Goal: Find specific page/section: Find specific page/section

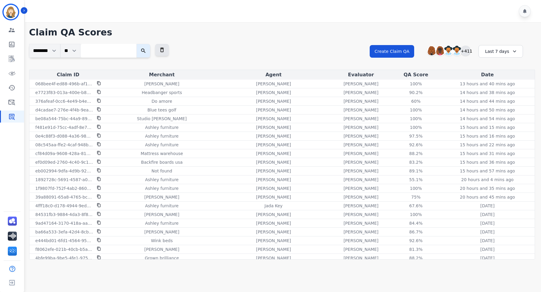
click at [464, 51] on div "+411" at bounding box center [465, 51] width 10 height 10
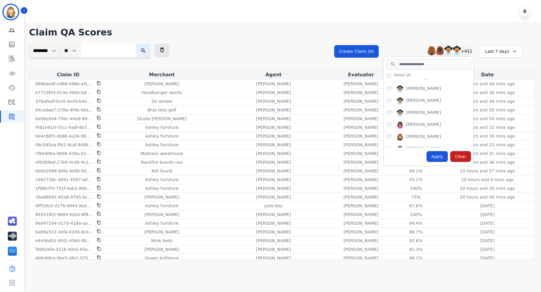
scroll to position [313, 0]
click at [400, 47] on div "[PERSON_NAME] [PERSON_NAME] [PERSON_NAME] [PERSON_NAME] +411" at bounding box center [428, 50] width 90 height 11
click at [218, 51] on div "******** ** Clear Filter Create Claim QA [PERSON_NAME] [PERSON_NAME] [PERSON_NA…" at bounding box center [281, 57] width 505 height 26
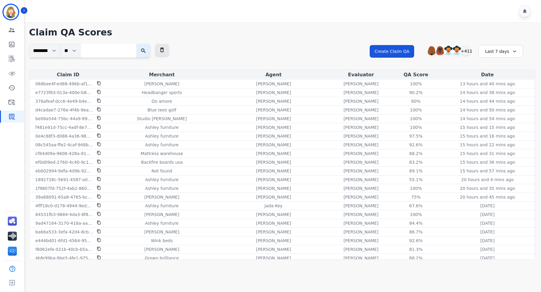
click at [497, 53] on div "Last 7 days" at bounding box center [500, 51] width 44 height 13
click at [499, 111] on li "Last 90 days" at bounding box center [504, 110] width 30 height 6
click at [496, 53] on div "Last 90 days" at bounding box center [500, 51] width 44 height 13
click at [498, 117] on li "Last 12 months" at bounding box center [504, 120] width 30 height 12
click at [11, 64] on link "Sidebar" at bounding box center [12, 59] width 23 height 12
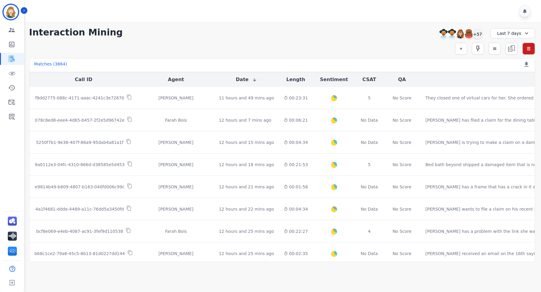
click at [506, 32] on div "Last 7 days" at bounding box center [512, 33] width 44 height 10
click at [511, 77] on li "Last 14 days" at bounding box center [516, 76] width 30 height 6
click at [13, 118] on icon "Sidebar" at bounding box center [12, 117] width 6 height 6
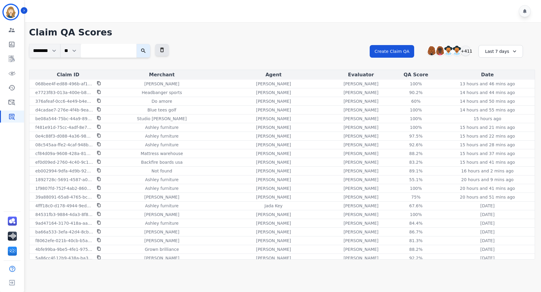
click at [502, 53] on div "Last 7 days" at bounding box center [500, 51] width 44 height 13
click at [499, 111] on li "Last 90 days" at bounding box center [504, 110] width 30 height 6
click at [497, 50] on div "Last 90 days" at bounding box center [500, 51] width 44 height 13
click at [499, 119] on li "Last 12 months" at bounding box center [504, 120] width 30 height 12
click at [12, 56] on icon "Sidebar" at bounding box center [12, 59] width 6 height 7
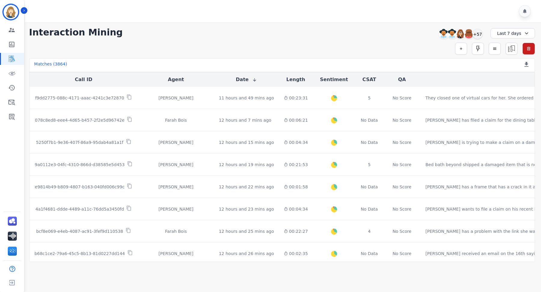
click at [513, 33] on div "Last 7 days" at bounding box center [512, 33] width 44 height 10
click at [512, 96] on li "Last 12 months" at bounding box center [516, 101] width 30 height 12
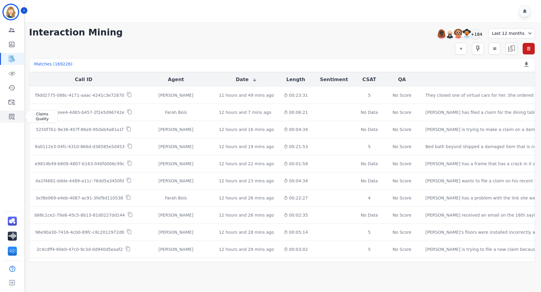
click at [13, 116] on icon "Sidebar" at bounding box center [11, 116] width 7 height 7
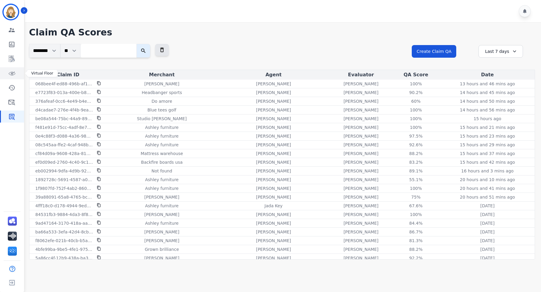
click at [11, 76] on icon "Sidebar" at bounding box center [11, 73] width 7 height 7
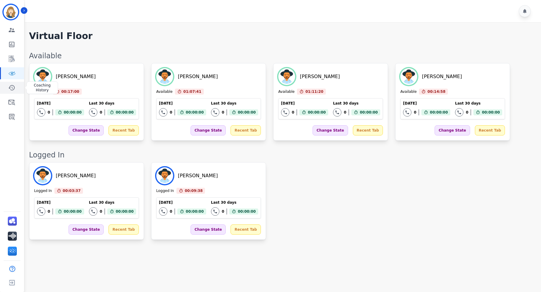
click at [9, 87] on icon "Sidebar" at bounding box center [11, 87] width 7 height 7
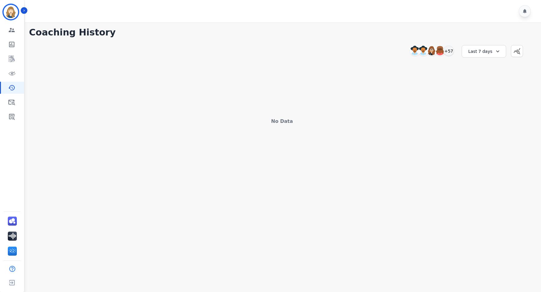
click at [481, 53] on div "Last 7 days" at bounding box center [483, 51] width 44 height 13
click at [480, 94] on li "Last 14 days" at bounding box center [487, 95] width 30 height 6
click at [474, 51] on div "Last 14 days" at bounding box center [483, 51] width 44 height 13
click at [482, 103] on li "Last 30 days" at bounding box center [487, 102] width 30 height 6
click at [11, 59] on icon "Sidebar" at bounding box center [11, 58] width 7 height 7
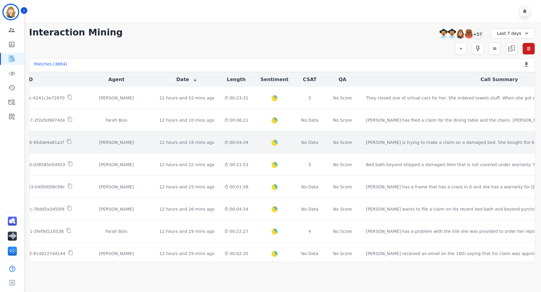
scroll to position [0, 71]
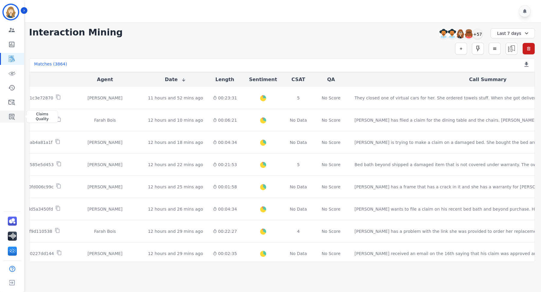
click at [4, 115] on link "Sidebar" at bounding box center [12, 117] width 23 height 12
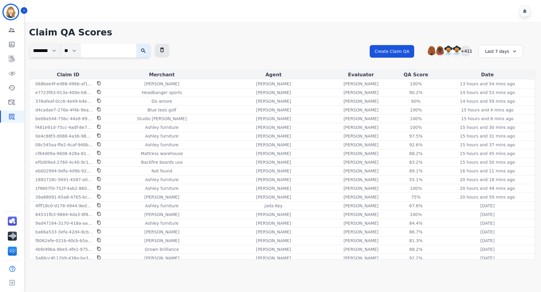
click at [467, 51] on div "+411" at bounding box center [465, 51] width 10 height 10
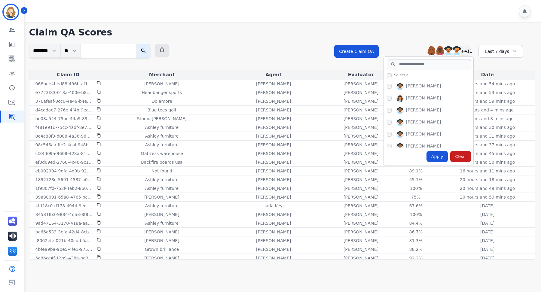
scroll to position [485, 0]
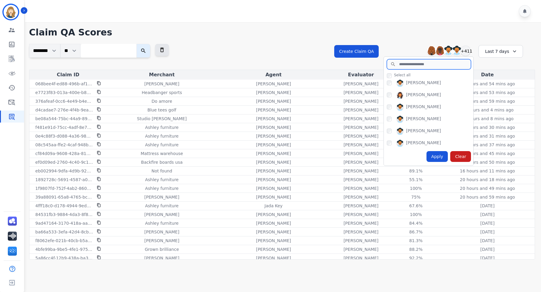
click at [410, 65] on input "search" at bounding box center [429, 64] width 84 height 10
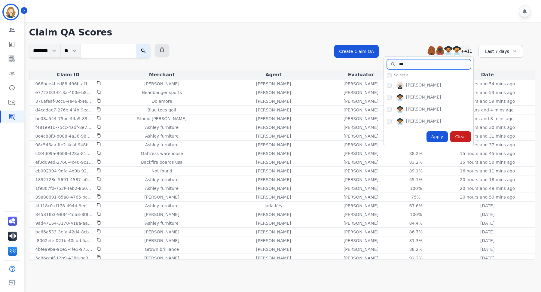
scroll to position [0, 0]
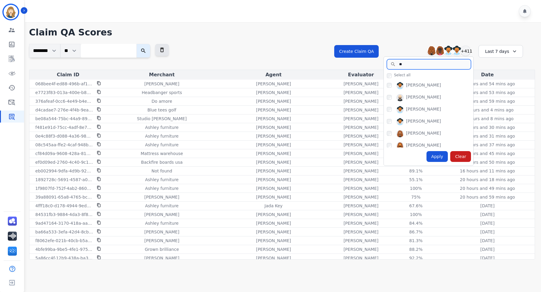
type input "*"
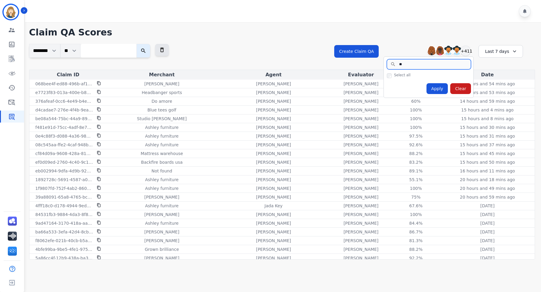
type input "*"
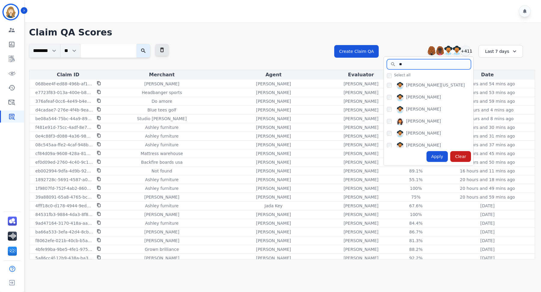
type input "*"
click at [402, 41] on div "Claim QA Scores ******** ** Clear Filter Create Claim QA [PERSON_NAME] [PERSON_…" at bounding box center [282, 142] width 518 height 241
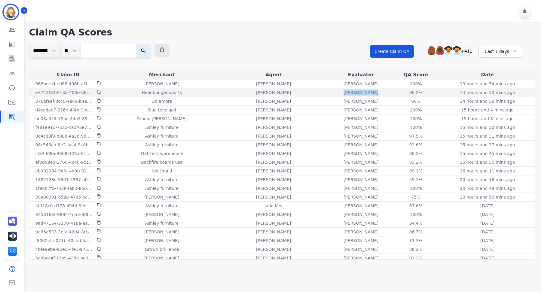
drag, startPoint x: 363, startPoint y: 92, endPoint x: 334, endPoint y: 93, distance: 29.5
click at [334, 93] on div "[PERSON_NAME]" at bounding box center [360, 93] width 59 height 6
copy p "[PERSON_NAME]"
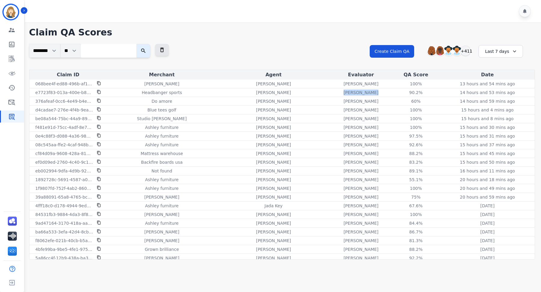
copy p "[PERSON_NAME]"
